Goal: Information Seeking & Learning: Learn about a topic

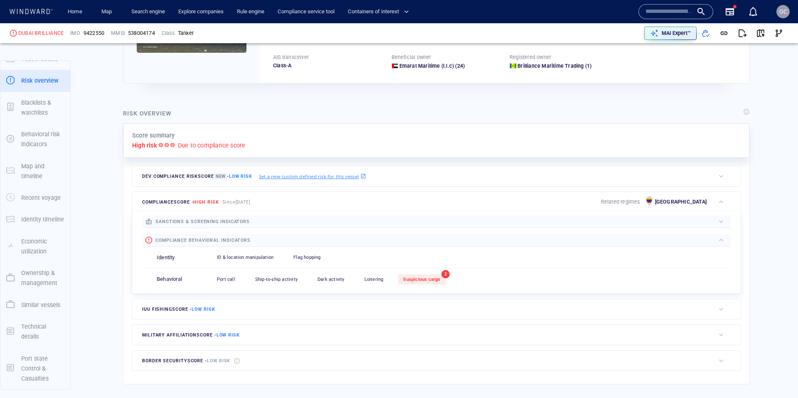
scroll to position [130, 0]
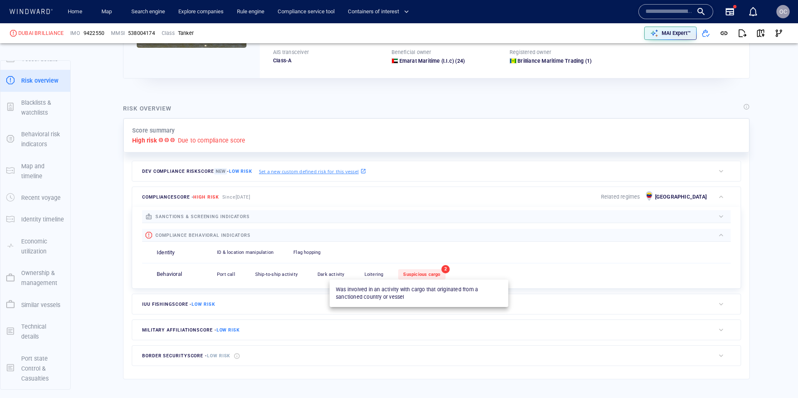
click at [420, 276] on span "Suspicious cargo" at bounding box center [421, 274] width 37 height 5
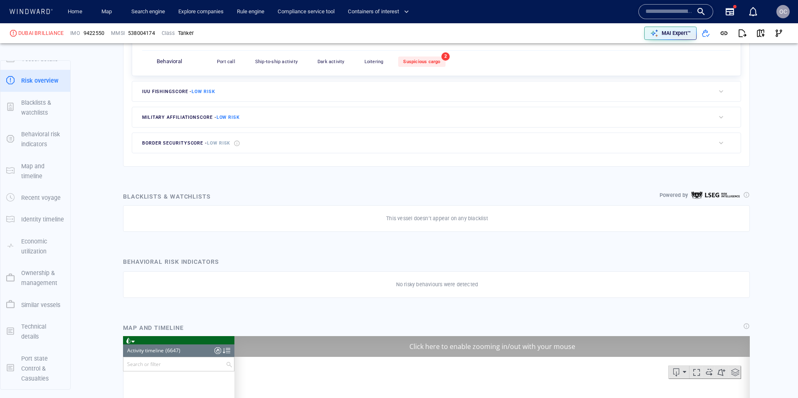
scroll to position [4048, 0]
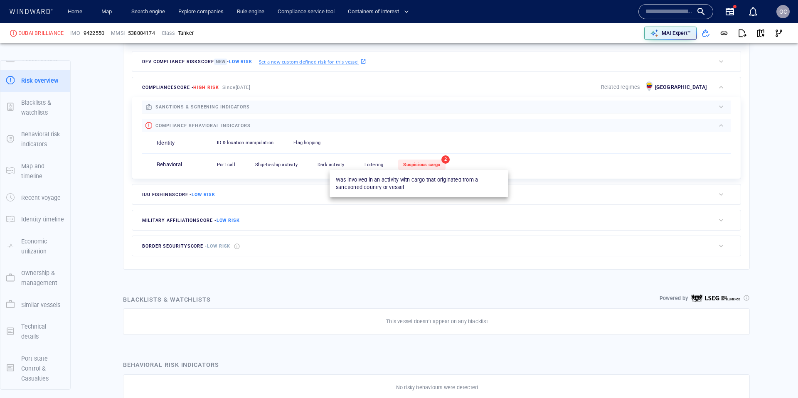
click at [432, 165] on span "Suspicious cargo" at bounding box center [421, 164] width 37 height 5
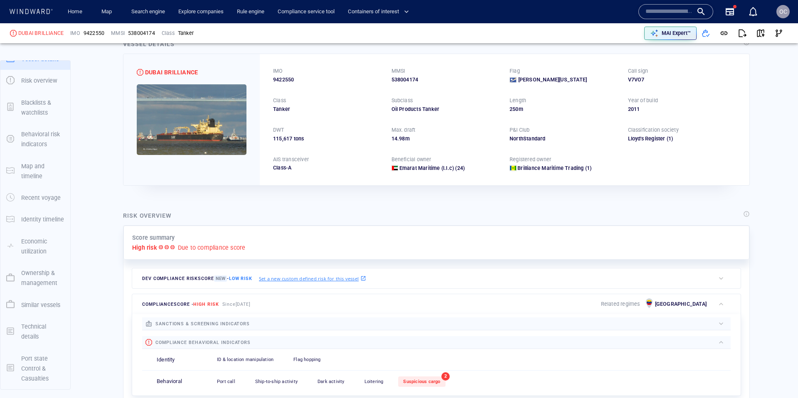
scroll to position [0, 0]
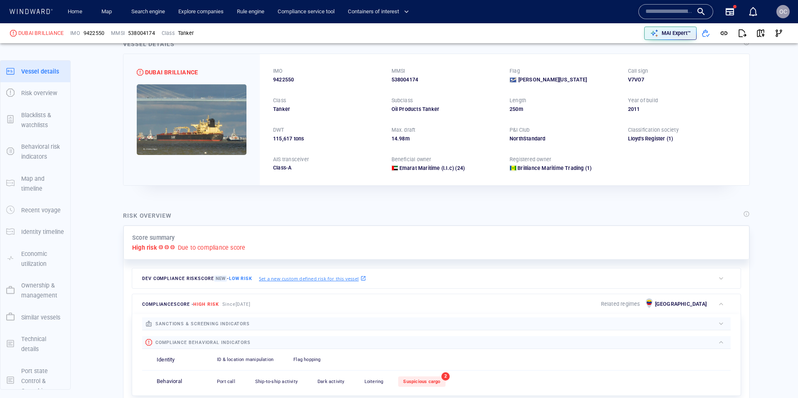
click at [788, 12] on div "OC" at bounding box center [783, 11] width 13 height 13
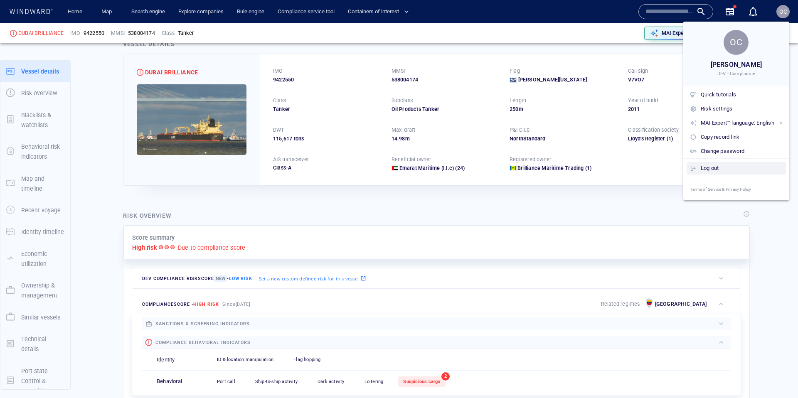
click at [716, 171] on div "Log out" at bounding box center [742, 168] width 82 height 9
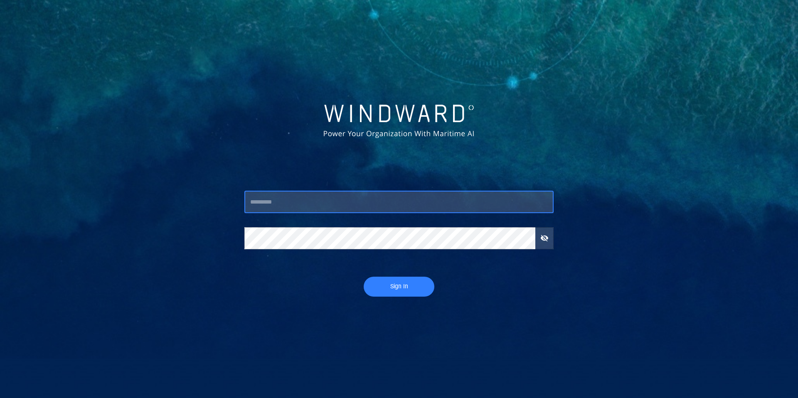
click at [322, 205] on input "text" at bounding box center [398, 202] width 309 height 22
type input "****"
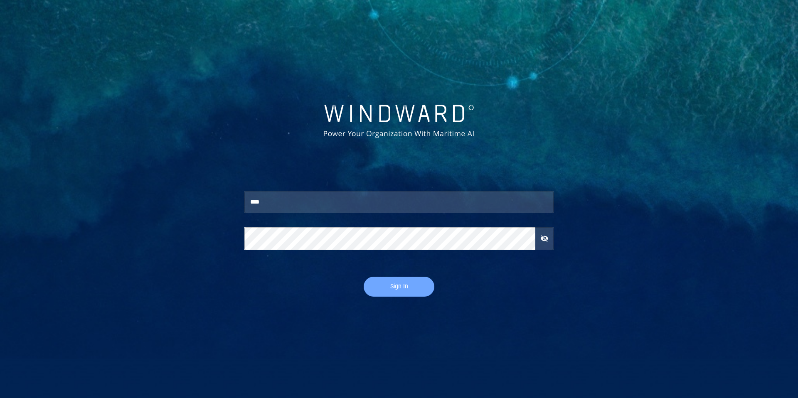
click at [398, 283] on span "Sign In" at bounding box center [399, 286] width 54 height 10
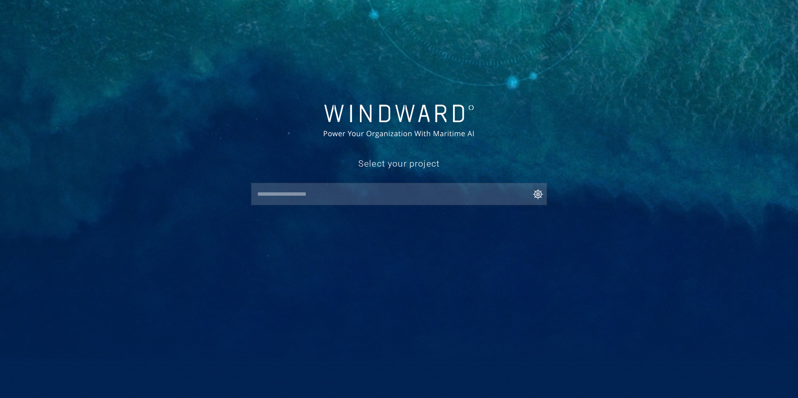
click at [309, 194] on input "text" at bounding box center [401, 194] width 292 height 15
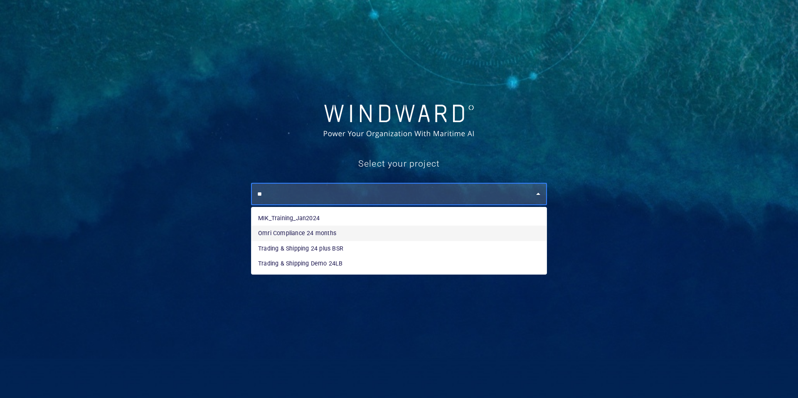
click at [303, 231] on li "Omri Compliance 24 months" at bounding box center [399, 233] width 295 height 15
type input "**********"
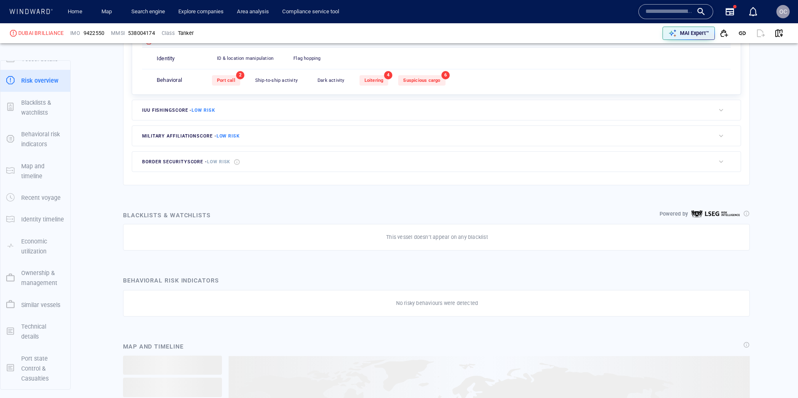
scroll to position [199, 0]
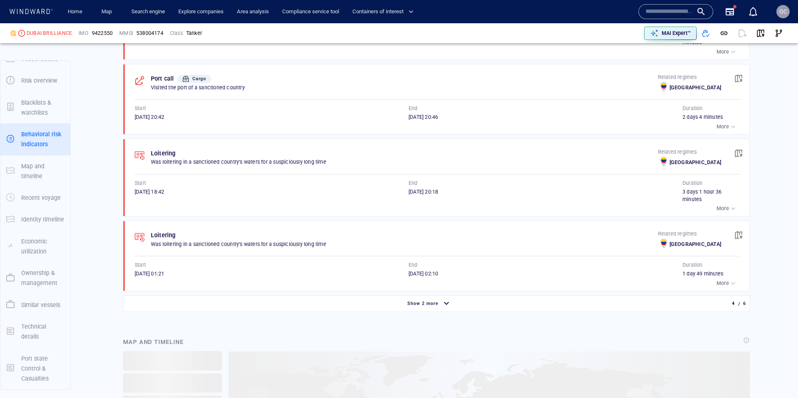
scroll to position [664, 0]
click at [423, 303] on span "Show 2 more" at bounding box center [422, 301] width 31 height 5
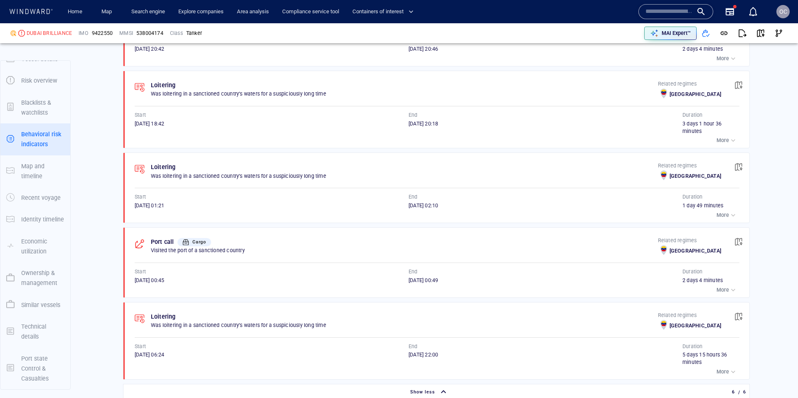
scroll to position [692, 0]
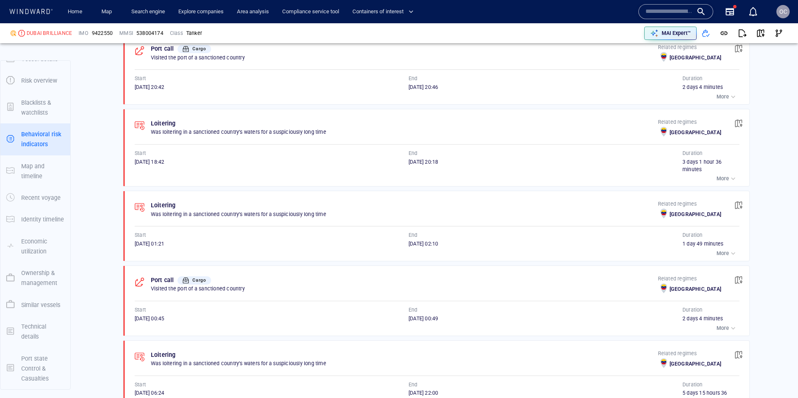
click at [726, 326] on p "More" at bounding box center [723, 328] width 12 height 7
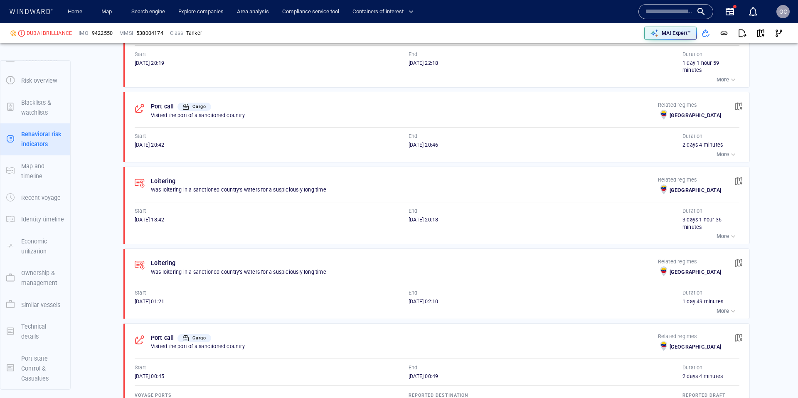
scroll to position [576, 0]
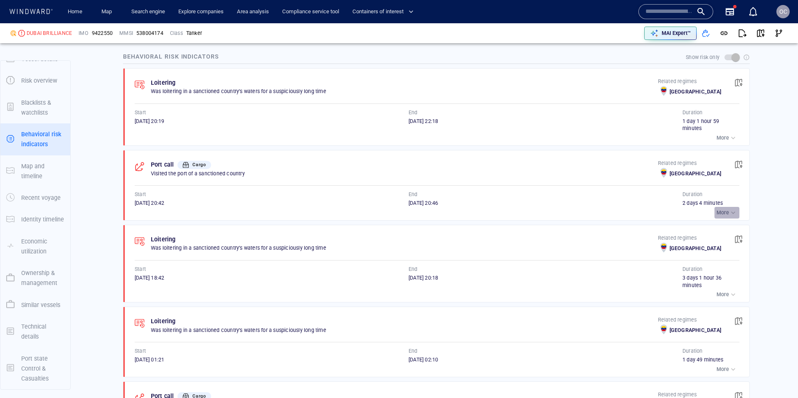
click at [726, 212] on p "More" at bounding box center [723, 212] width 12 height 7
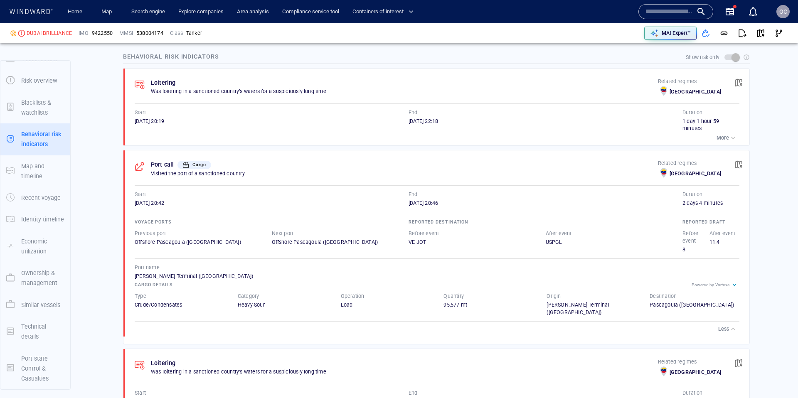
click at [735, 325] on div "button" at bounding box center [733, 329] width 8 height 8
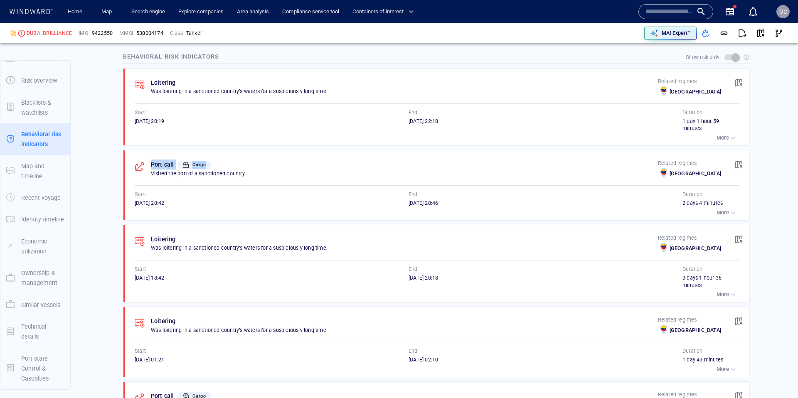
drag, startPoint x: 215, startPoint y: 164, endPoint x: 146, endPoint y: 165, distance: 68.2
click at [146, 165] on div "Port call Cargo Visited the port of a sanctioned country" at bounding box center [396, 170] width 523 height 21
click at [251, 168] on div "Port call Cargo" at bounding box center [404, 164] width 511 height 13
drag, startPoint x: 220, startPoint y: 166, endPoint x: 138, endPoint y: 168, distance: 81.1
click at [138, 168] on div "Port call Cargo Visited the port of a sanctioned country" at bounding box center [396, 170] width 523 height 21
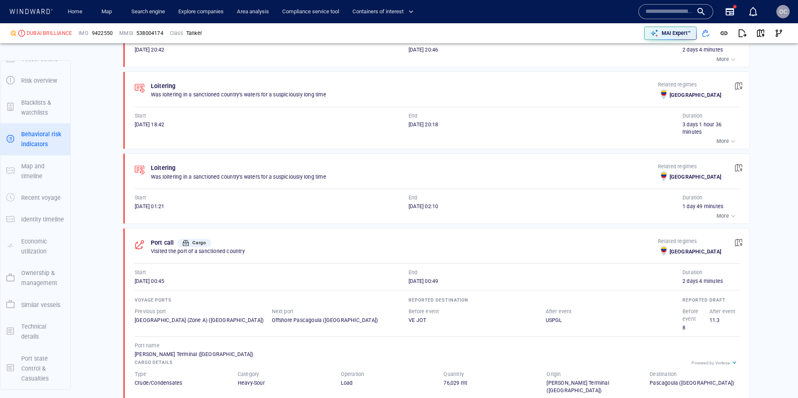
scroll to position [758, 0]
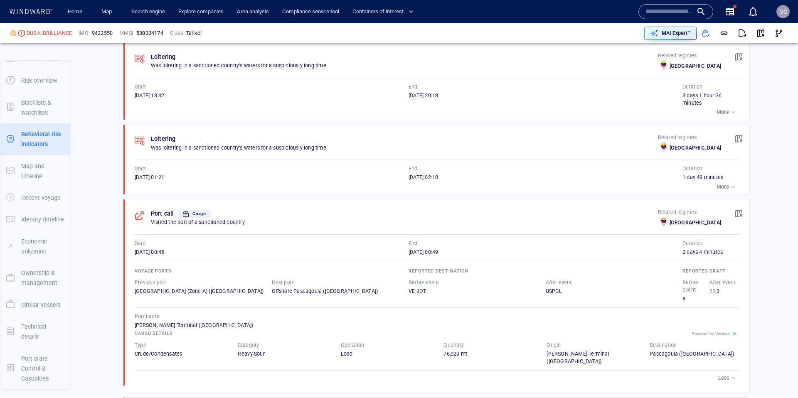
click at [728, 333] on div "Powered by Vortexa" at bounding box center [711, 334] width 38 height 5
click at [735, 333] on icon at bounding box center [735, 334] width 10 height 10
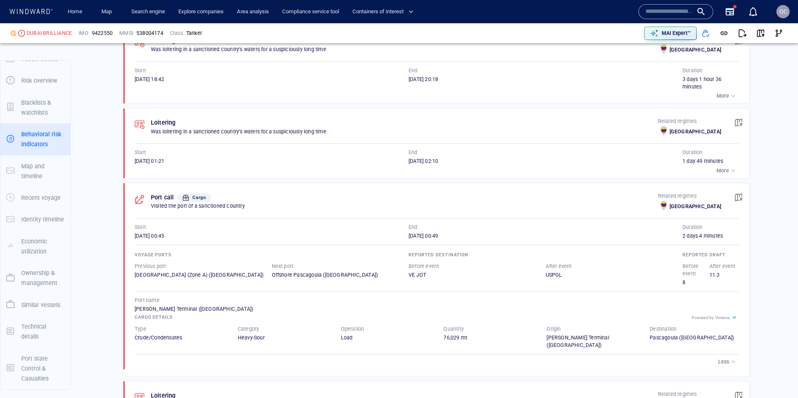
scroll to position [776, 0]
click at [736, 318] on icon at bounding box center [735, 316] width 10 height 10
click at [734, 316] on icon at bounding box center [735, 316] width 10 height 10
click at [731, 356] on div "button" at bounding box center [733, 360] width 8 height 8
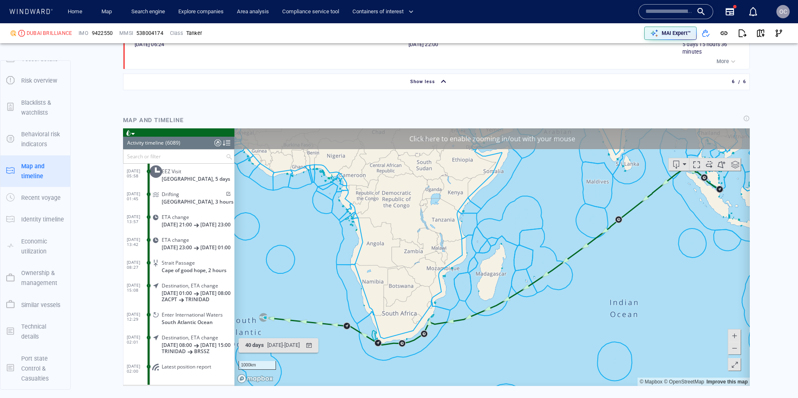
scroll to position [1064, 0]
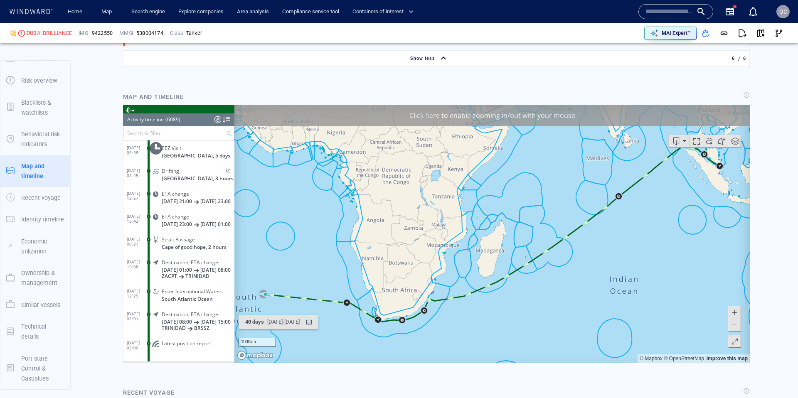
drag, startPoint x: 400, startPoint y: 112, endPoint x: 419, endPoint y: 112, distance: 19.1
click at [408, 112] on div "Click here to enable zooming in/out with your mouse" at bounding box center [493, 115] width 516 height 21
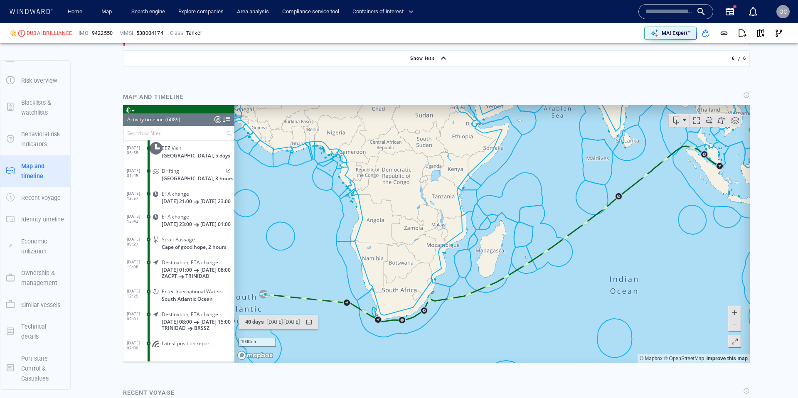
click at [435, 112] on canvas "Map" at bounding box center [493, 234] width 516 height 258
click at [168, 126] on input "text" at bounding box center [174, 133] width 102 height 14
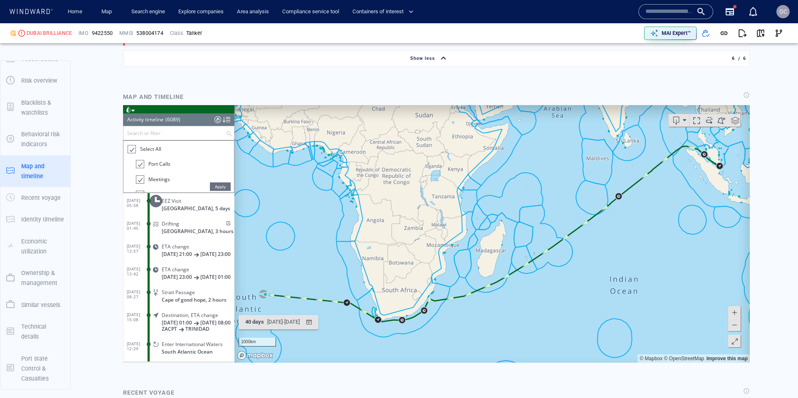
click at [131, 149] on div at bounding box center [131, 150] width 8 height 10
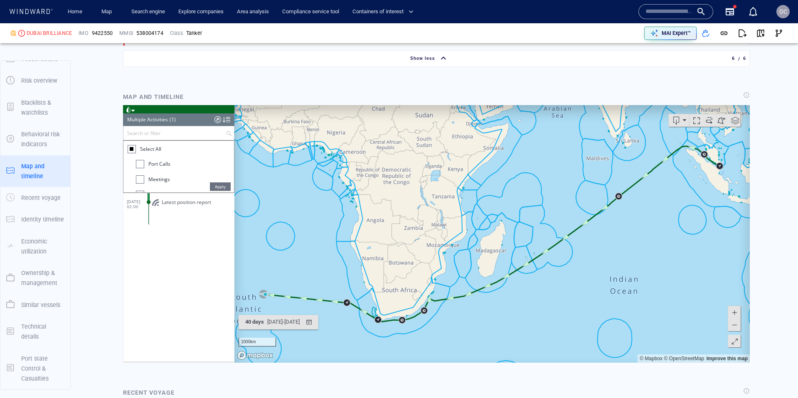
drag, startPoint x: 141, startPoint y: 162, endPoint x: 141, endPoint y: 176, distance: 14.1
click at [141, 163] on div at bounding box center [140, 164] width 8 height 8
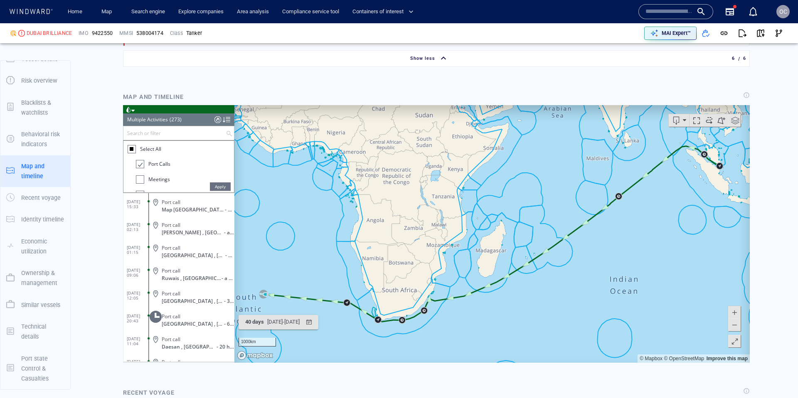
click at [140, 178] on div at bounding box center [140, 179] width 8 height 8
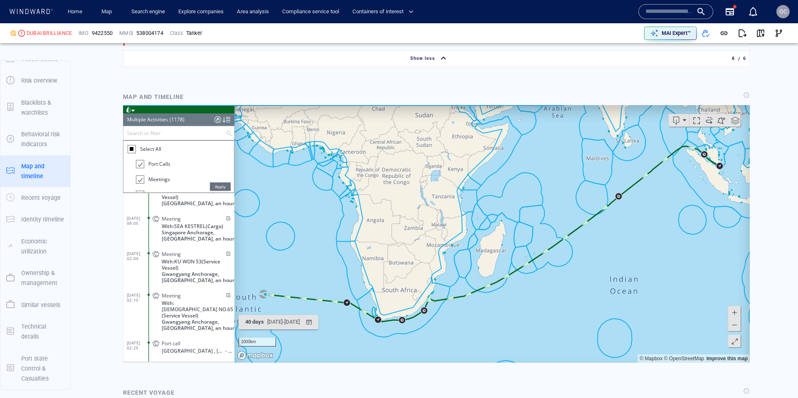
click at [219, 185] on span "Apply" at bounding box center [220, 187] width 21 height 8
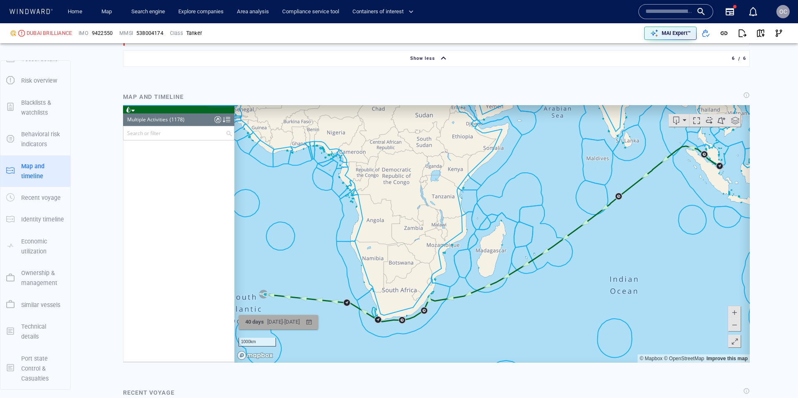
click at [301, 323] on div "09/07/2025 - 18/08/2025" at bounding box center [284, 322] width 36 height 13
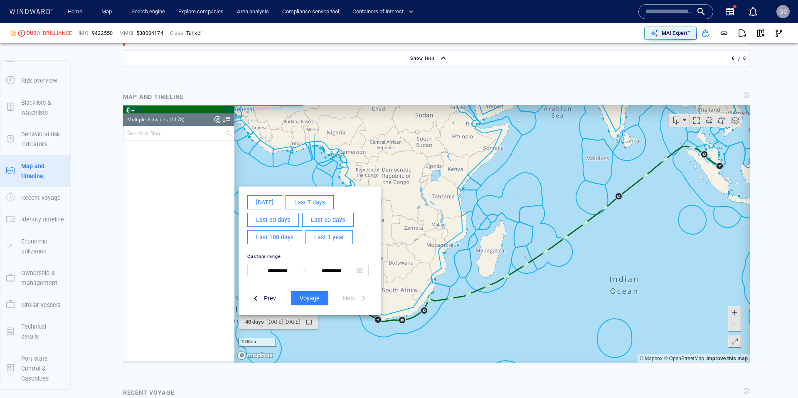
scroll to position [21777, 0]
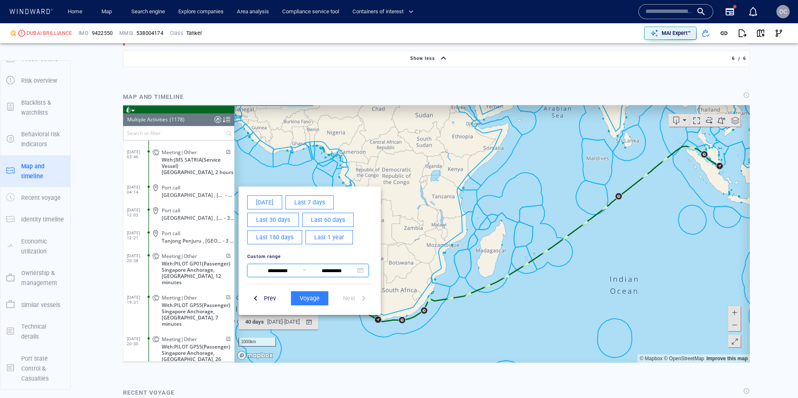
click at [362, 272] on span at bounding box center [361, 271] width 6 height 6
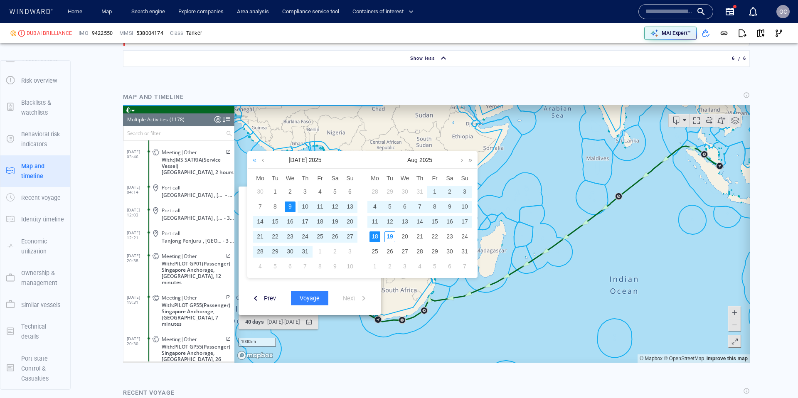
click at [253, 163] on link at bounding box center [255, 160] width 8 height 17
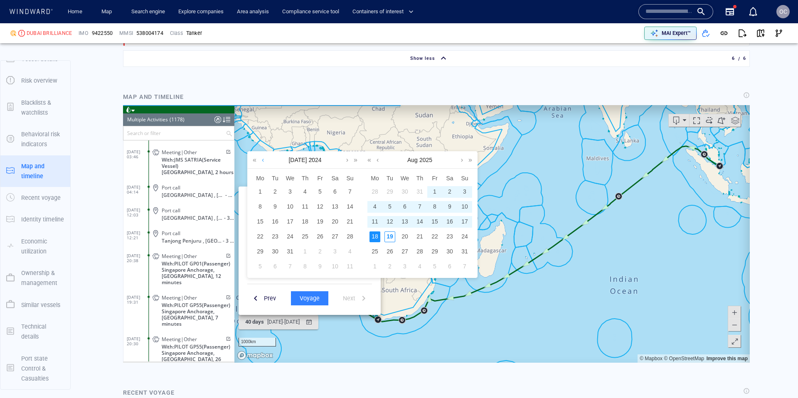
click at [263, 161] on link at bounding box center [263, 160] width 6 height 17
click at [347, 160] on link at bounding box center [347, 160] width 6 height 17
click at [305, 223] on div "16" at bounding box center [305, 222] width 11 height 11
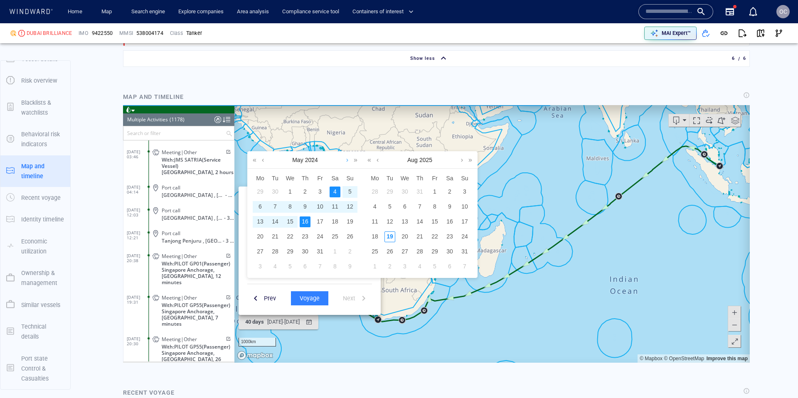
click at [347, 161] on link at bounding box center [347, 160] width 6 height 17
click at [308, 207] on div "6" at bounding box center [305, 207] width 11 height 11
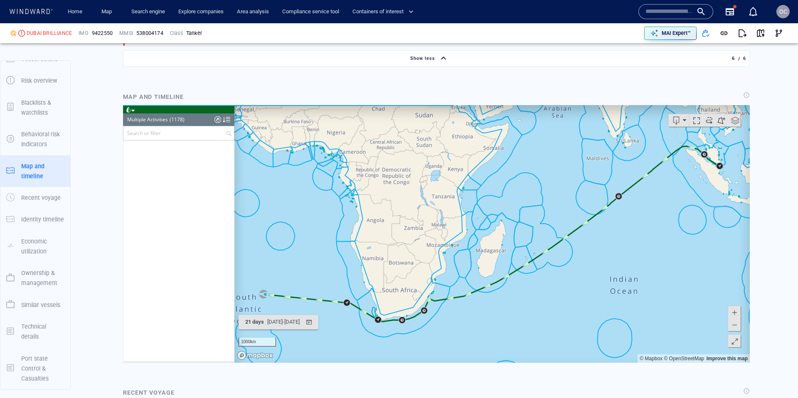
scroll to position [26718, 0]
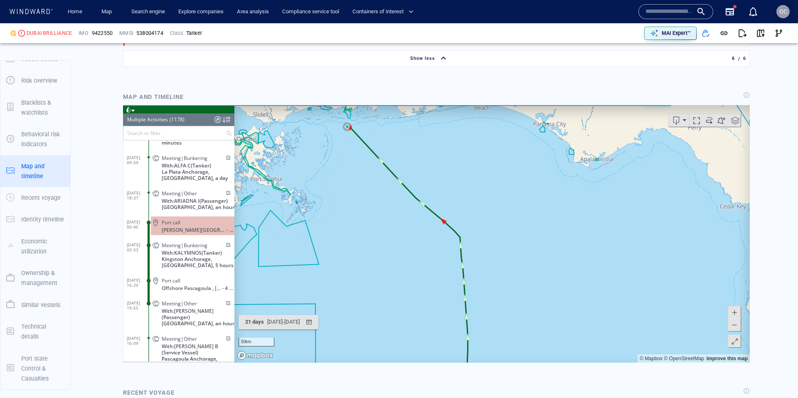
scroll to position [24049, 0]
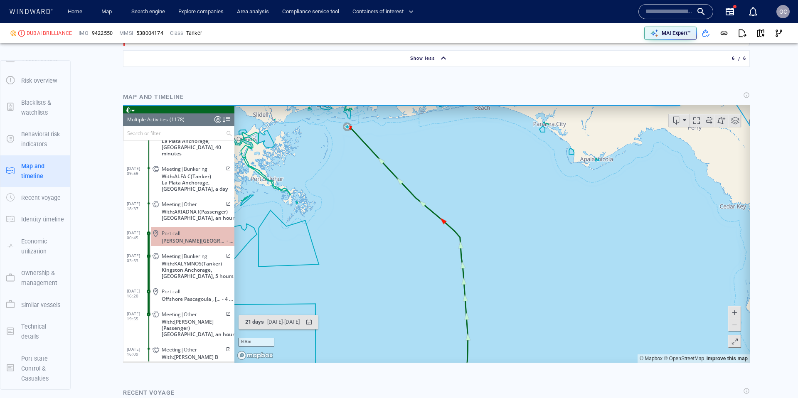
click at [168, 289] on span "Port call" at bounding box center [171, 292] width 19 height 6
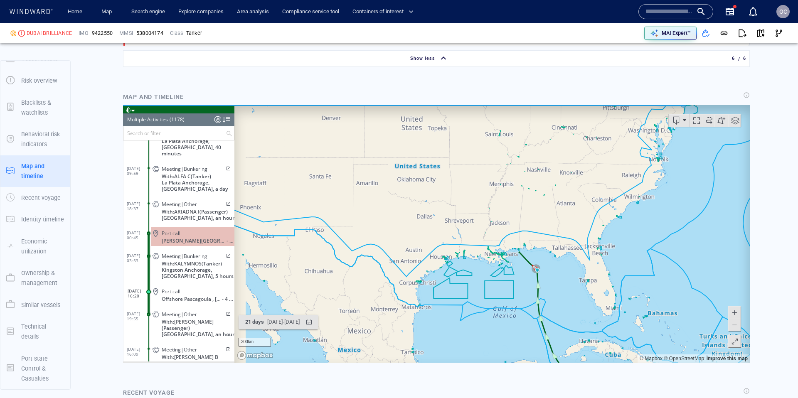
drag, startPoint x: 577, startPoint y: 311, endPoint x: 493, endPoint y: 158, distance: 174.6
click at [491, 156] on canvas "Map" at bounding box center [493, 234] width 516 height 258
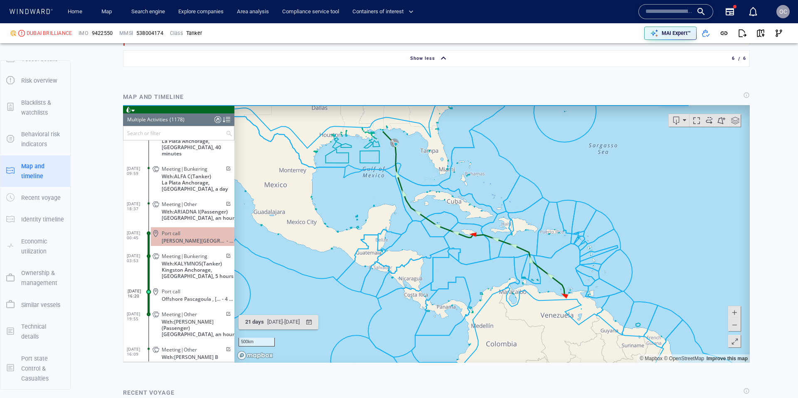
drag, startPoint x: 627, startPoint y: 227, endPoint x: 496, endPoint y: 217, distance: 130.9
click at [536, 220] on canvas "Map" at bounding box center [493, 234] width 516 height 258
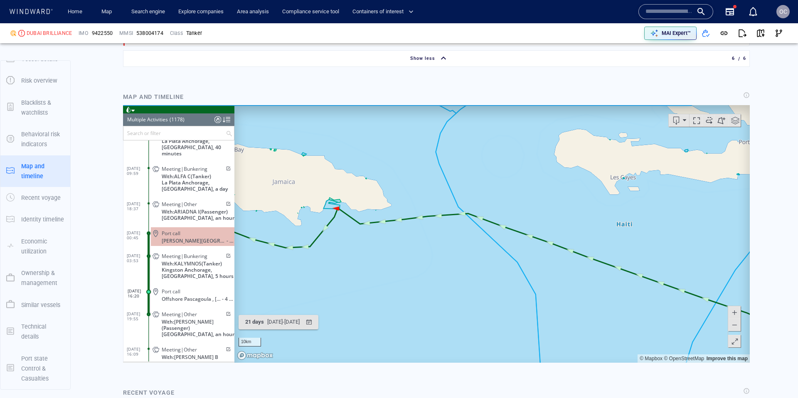
drag, startPoint x: 395, startPoint y: 205, endPoint x: 353, endPoint y: 211, distance: 42.5
click at [464, 212] on canvas "Map" at bounding box center [493, 234] width 516 height 258
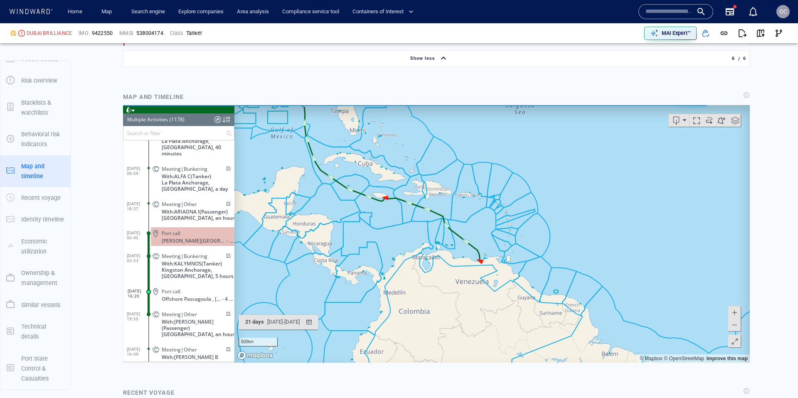
drag, startPoint x: 375, startPoint y: 175, endPoint x: 406, endPoint y: 230, distance: 63.5
click at [412, 232] on canvas "Map" at bounding box center [493, 234] width 516 height 258
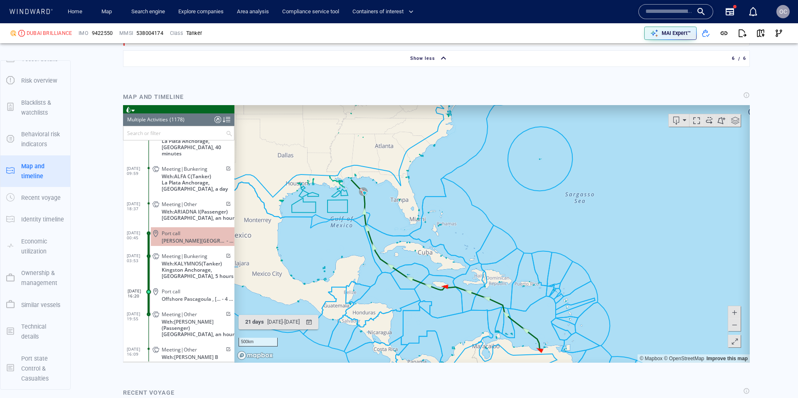
scroll to position [12, 0]
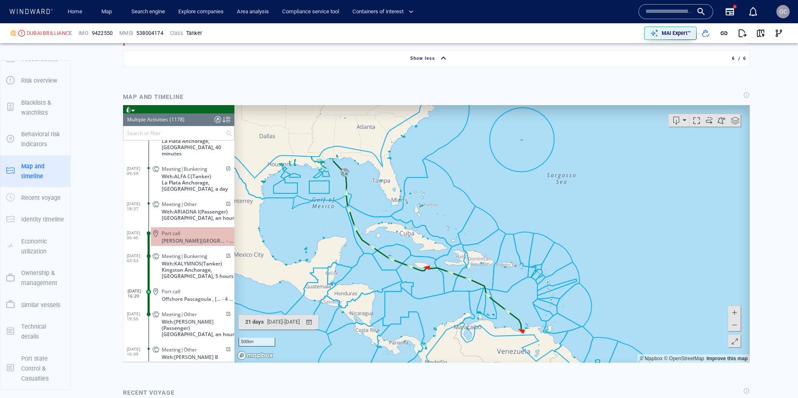
drag, startPoint x: 399, startPoint y: 188, endPoint x: 394, endPoint y: 181, distance: 9.0
click at [384, 173] on canvas "Map" at bounding box center [493, 234] width 516 height 258
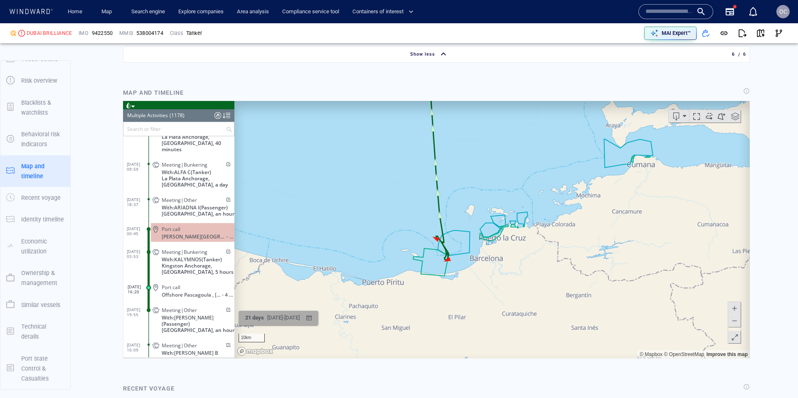
click at [315, 316] on div "button" at bounding box center [309, 318] width 12 height 12
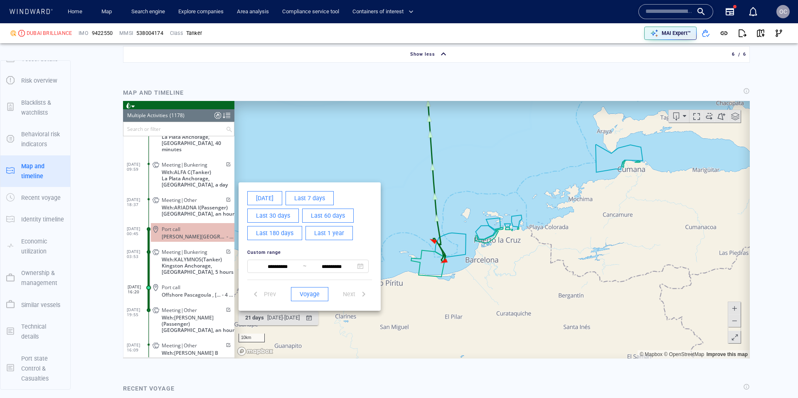
scroll to position [1068, 0]
click at [359, 265] on span at bounding box center [361, 267] width 6 height 6
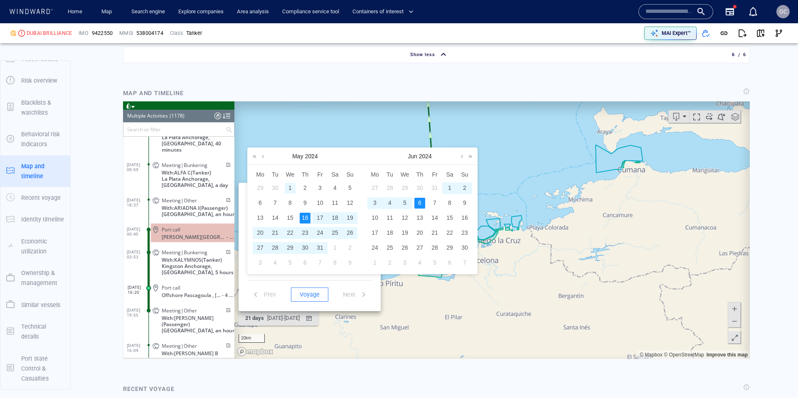
click at [290, 187] on div "1" at bounding box center [290, 188] width 11 height 11
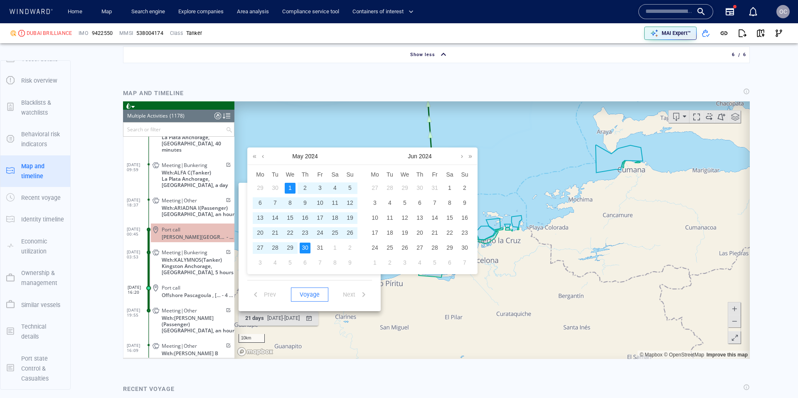
click at [305, 247] on div "30" at bounding box center [305, 248] width 11 height 11
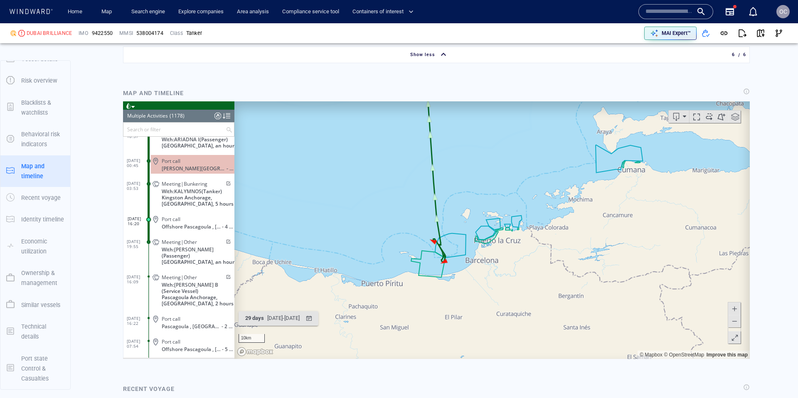
scroll to position [24104, 0]
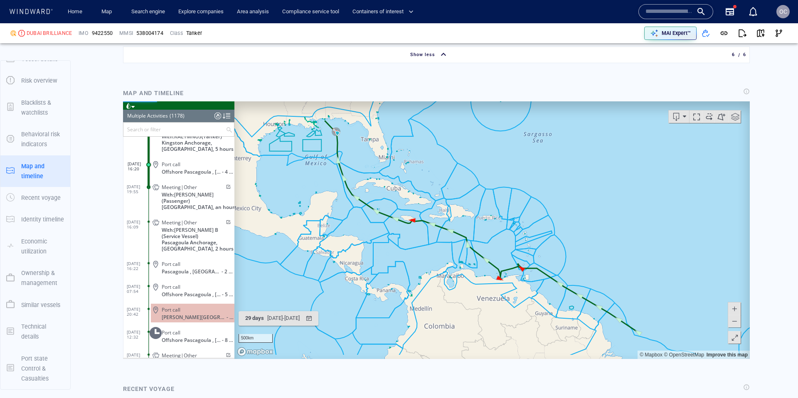
drag, startPoint x: 549, startPoint y: 243, endPoint x: 477, endPoint y: 219, distance: 75.7
click at [499, 214] on canvas "Map" at bounding box center [493, 230] width 516 height 258
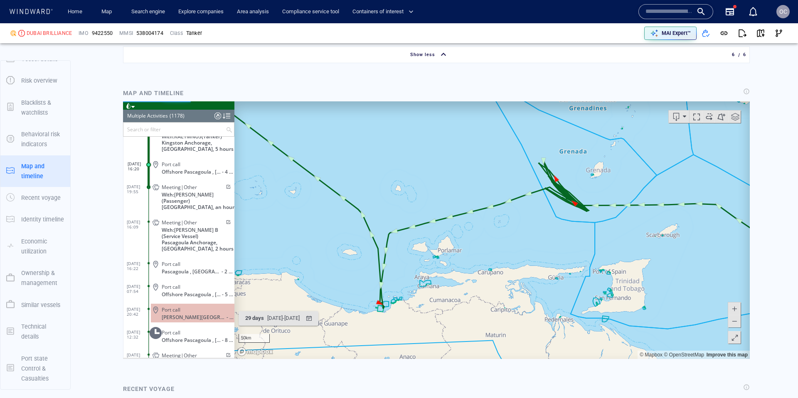
drag, startPoint x: 427, startPoint y: 272, endPoint x: 486, endPoint y: 202, distance: 91.1
click at [486, 202] on canvas "Map" at bounding box center [493, 230] width 516 height 258
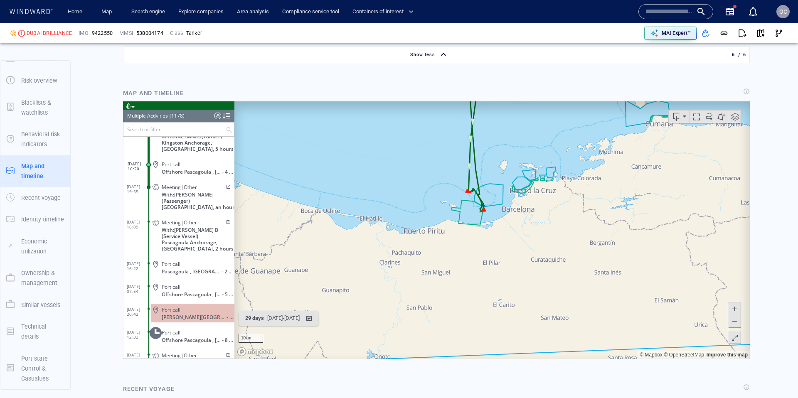
scroll to position [24104, 0]
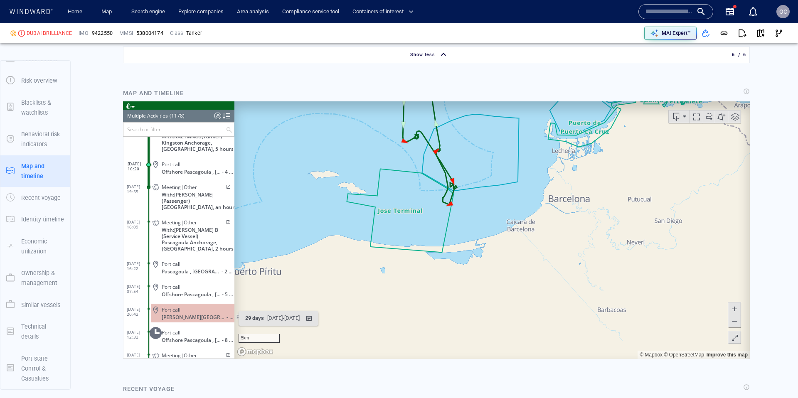
drag, startPoint x: 498, startPoint y: 198, endPoint x: 417, endPoint y: 200, distance: 80.7
click at [496, 216] on canvas "Map" at bounding box center [493, 230] width 516 height 258
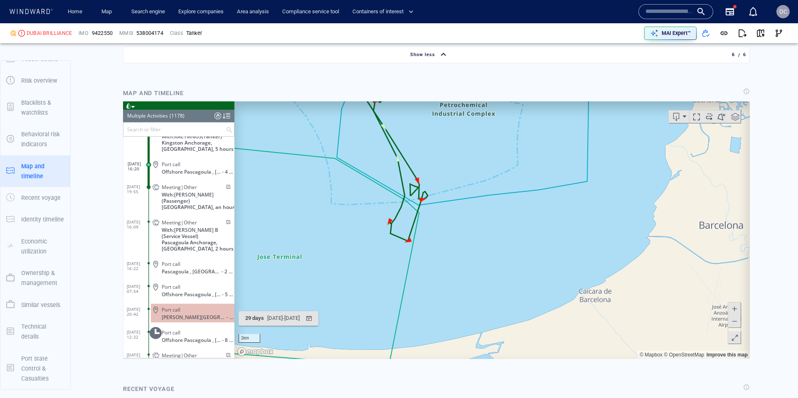
drag, startPoint x: 451, startPoint y: 261, endPoint x: 469, endPoint y: 233, distance: 33.2
click at [469, 233] on canvas "Map" at bounding box center [493, 230] width 516 height 258
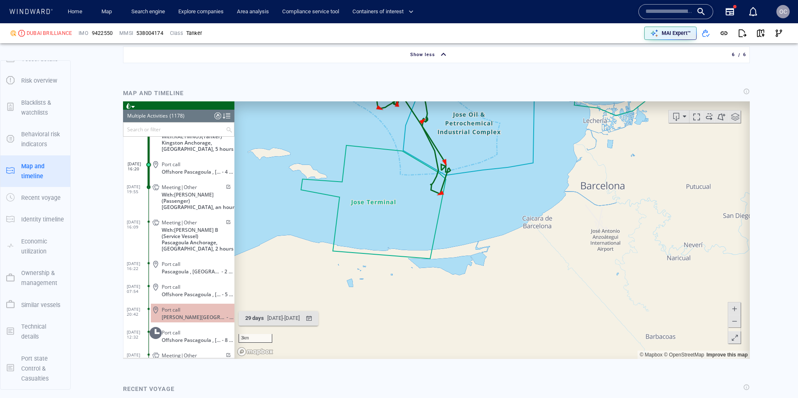
drag, startPoint x: 454, startPoint y: 204, endPoint x: 457, endPoint y: 217, distance: 12.7
click at [457, 217] on canvas "Map" at bounding box center [493, 230] width 516 height 258
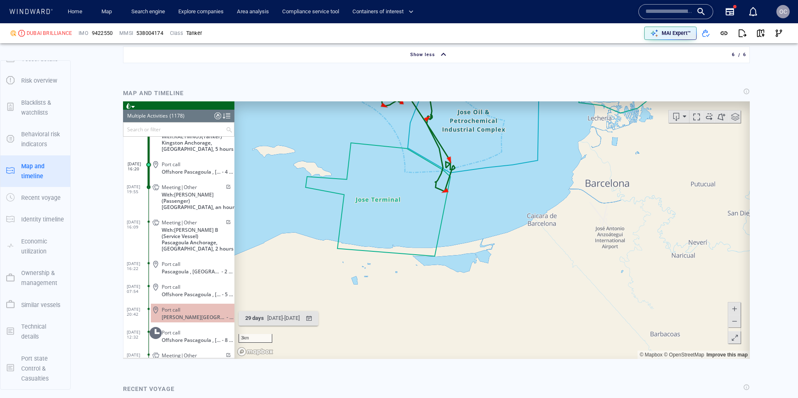
drag, startPoint x: 477, startPoint y: 230, endPoint x: 488, endPoint y: 291, distance: 62.0
click at [488, 291] on canvas "Map" at bounding box center [493, 230] width 516 height 258
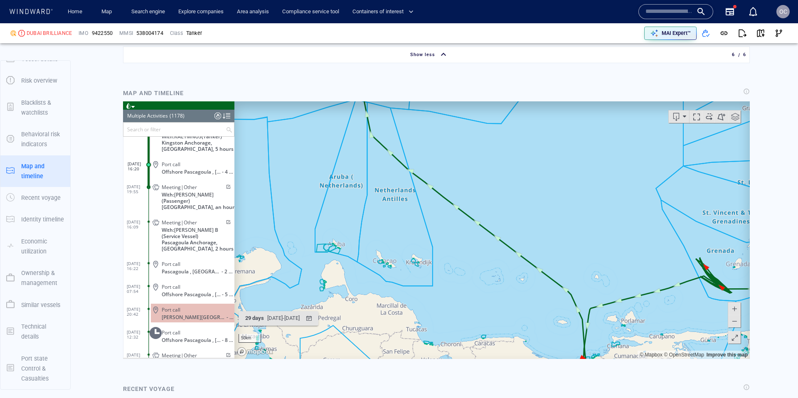
drag, startPoint x: 356, startPoint y: 170, endPoint x: 523, endPoint y: 315, distance: 221.4
click at [562, 341] on canvas "Map" at bounding box center [493, 230] width 516 height 258
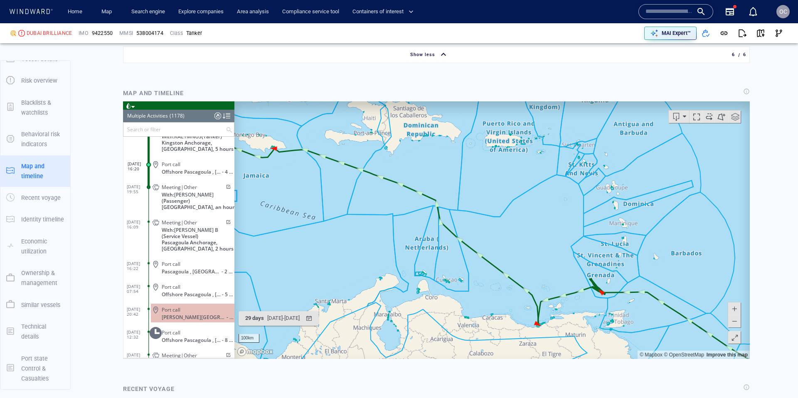
drag, startPoint x: 489, startPoint y: 263, endPoint x: 468, endPoint y: 249, distance: 25.0
click at [511, 272] on canvas "Map" at bounding box center [493, 230] width 516 height 258
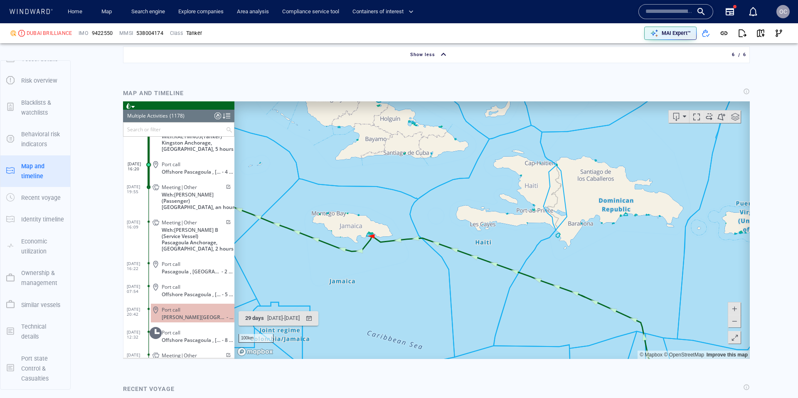
drag, startPoint x: 374, startPoint y: 262, endPoint x: 523, endPoint y: 276, distance: 149.1
click at [518, 274] on canvas "Map" at bounding box center [493, 230] width 516 height 258
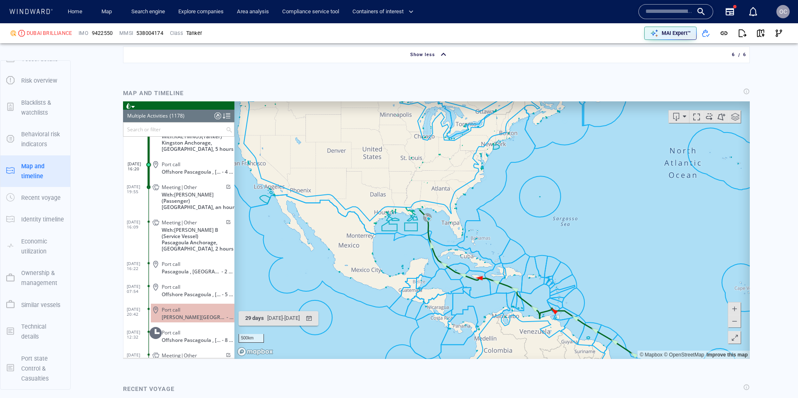
click at [438, 235] on canvas "Map" at bounding box center [493, 230] width 516 height 258
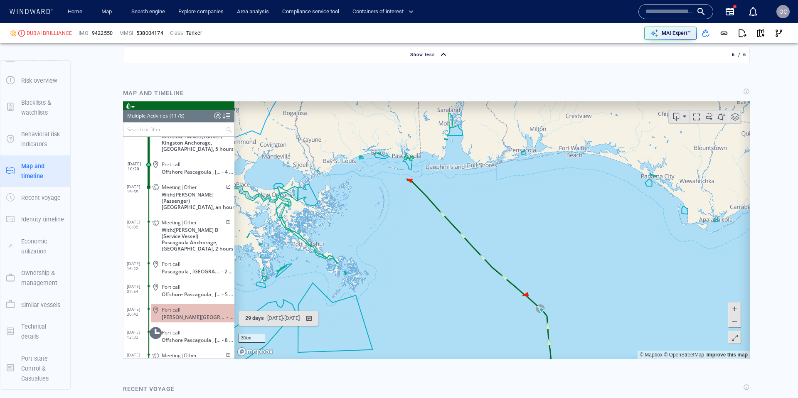
drag, startPoint x: 536, startPoint y: 271, endPoint x: 451, endPoint y: 216, distance: 101.3
click at [451, 215] on canvas "Map" at bounding box center [493, 230] width 516 height 258
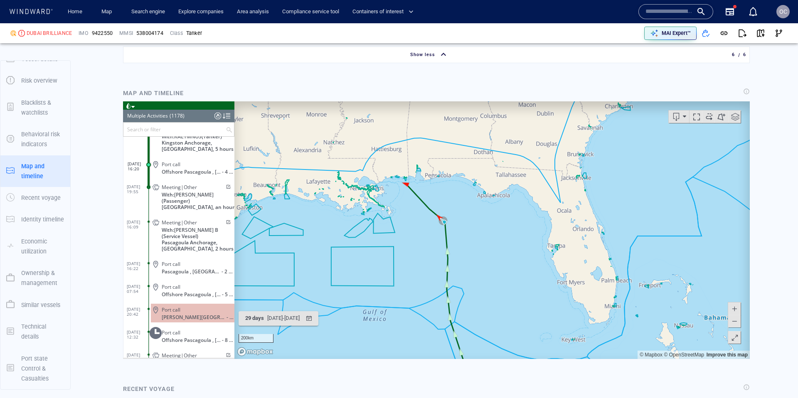
drag, startPoint x: 543, startPoint y: 270, endPoint x: 461, endPoint y: 180, distance: 121.6
click at [413, 137] on canvas "Map" at bounding box center [493, 230] width 516 height 258
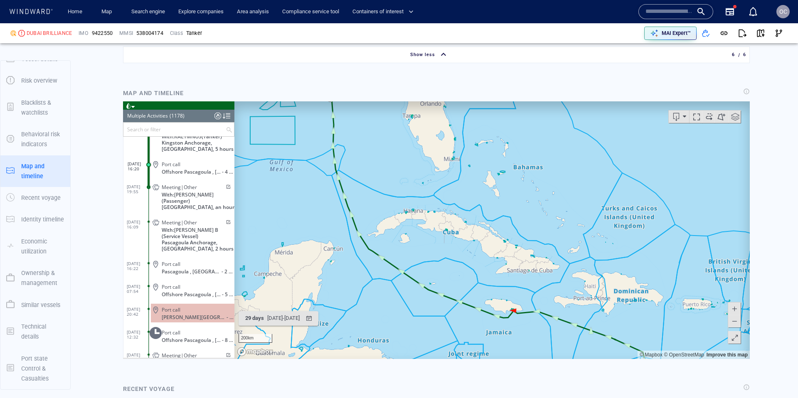
drag, startPoint x: 520, startPoint y: 242, endPoint x: 401, endPoint y: 182, distance: 133.7
click at [390, 171] on canvas "Map" at bounding box center [493, 230] width 516 height 258
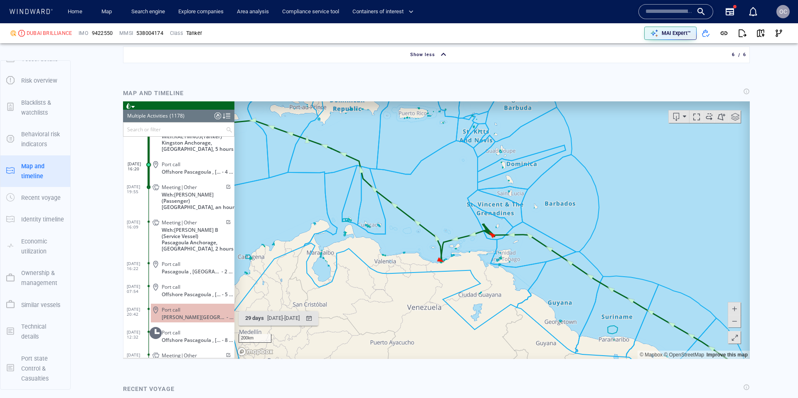
drag, startPoint x: 498, startPoint y: 247, endPoint x: 365, endPoint y: 139, distance: 170.8
click at [365, 139] on canvas "Map" at bounding box center [493, 230] width 516 height 258
